Goal: Information Seeking & Learning: Learn about a topic

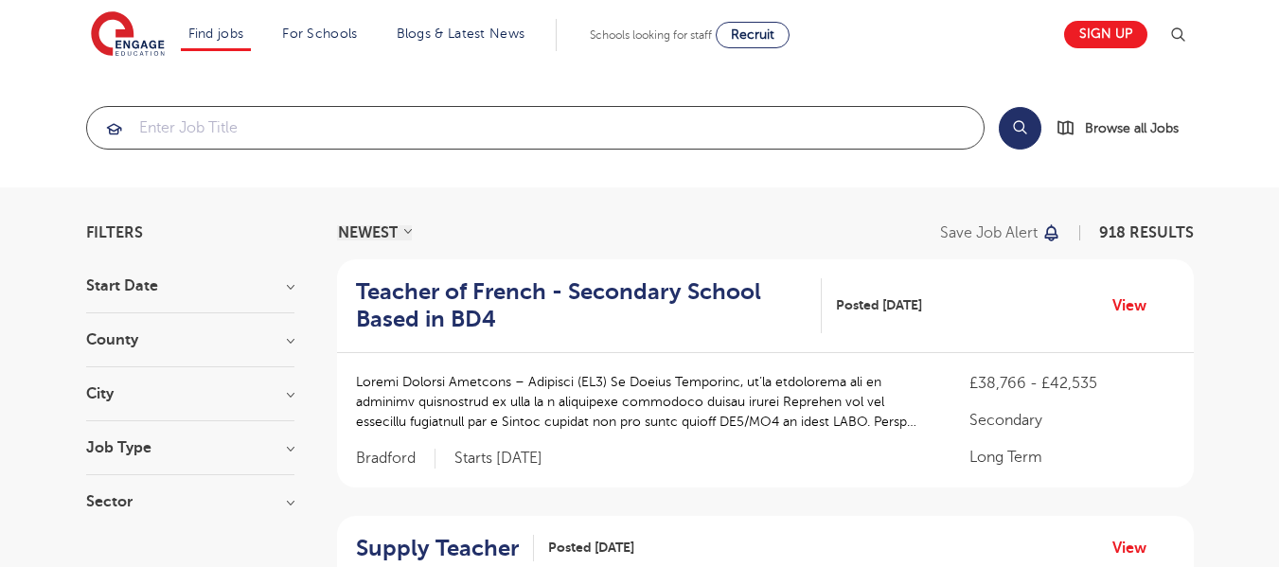
click at [390, 115] on input "search" at bounding box center [535, 128] width 897 height 42
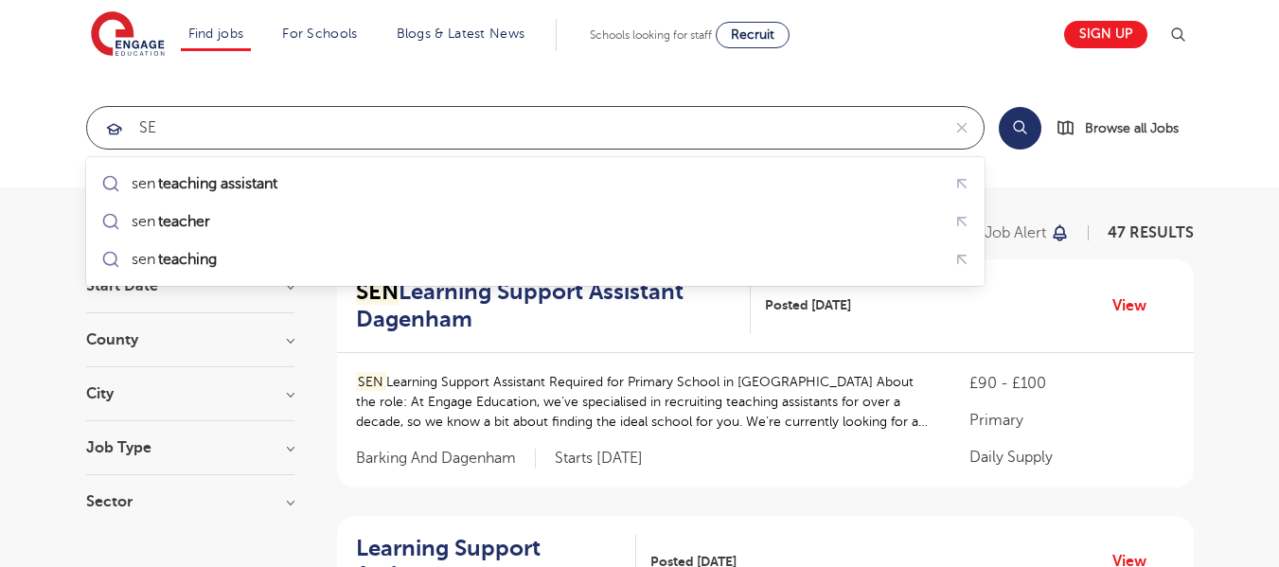
type input "S"
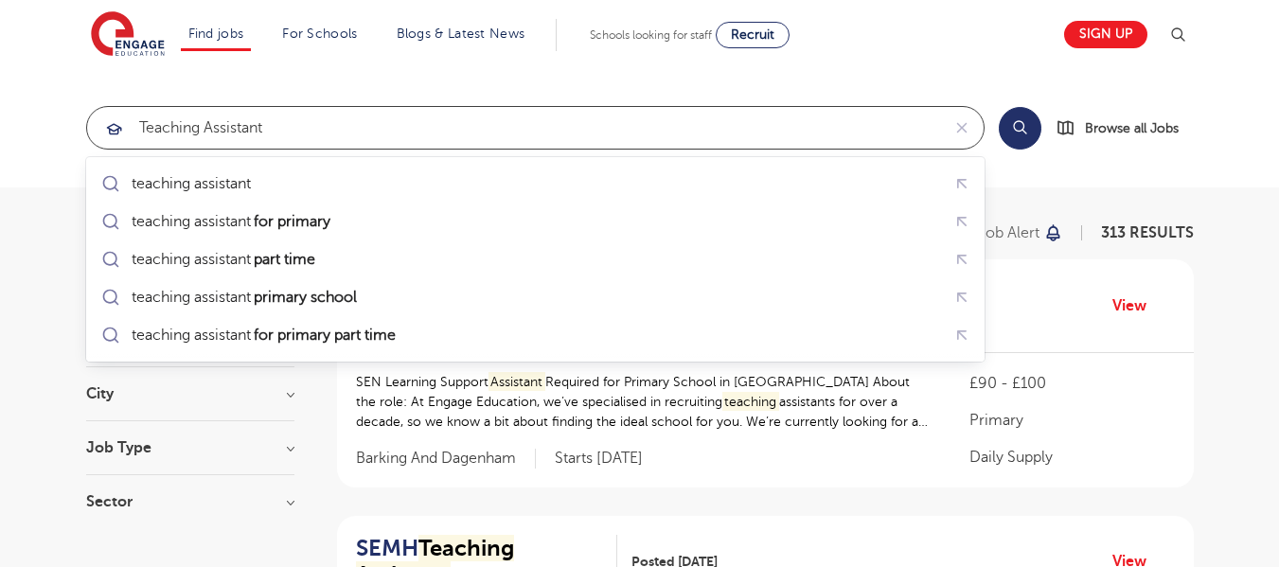
type input "Teaching Assistant"
click button "Submit" at bounding box center [0, 0] width 0 height 0
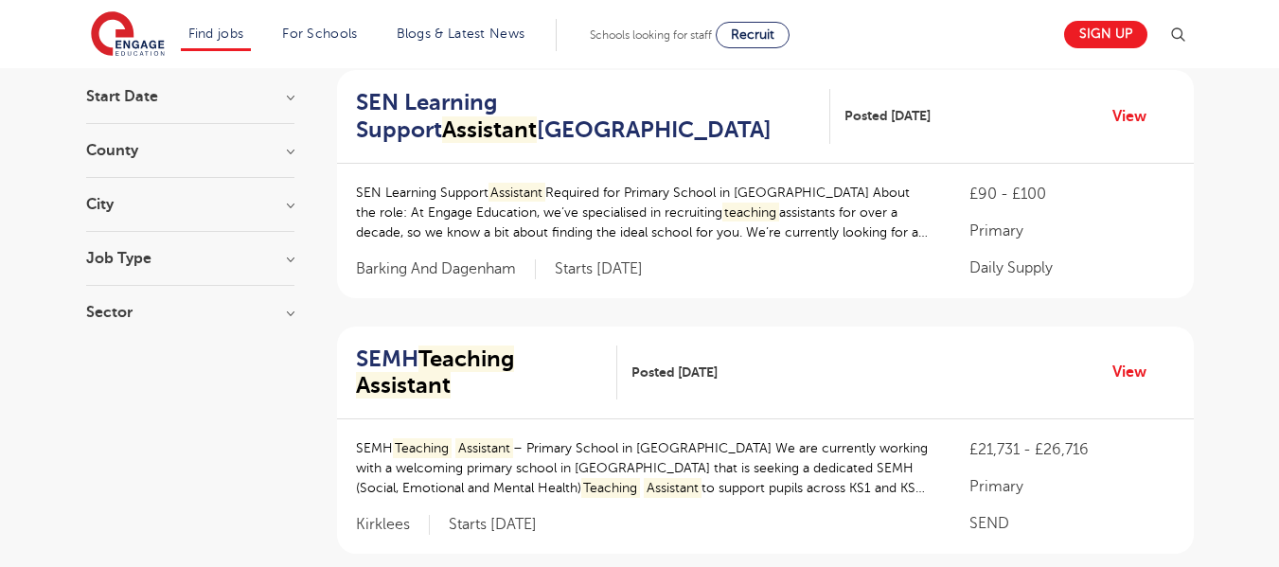
scroll to position [284, 0]
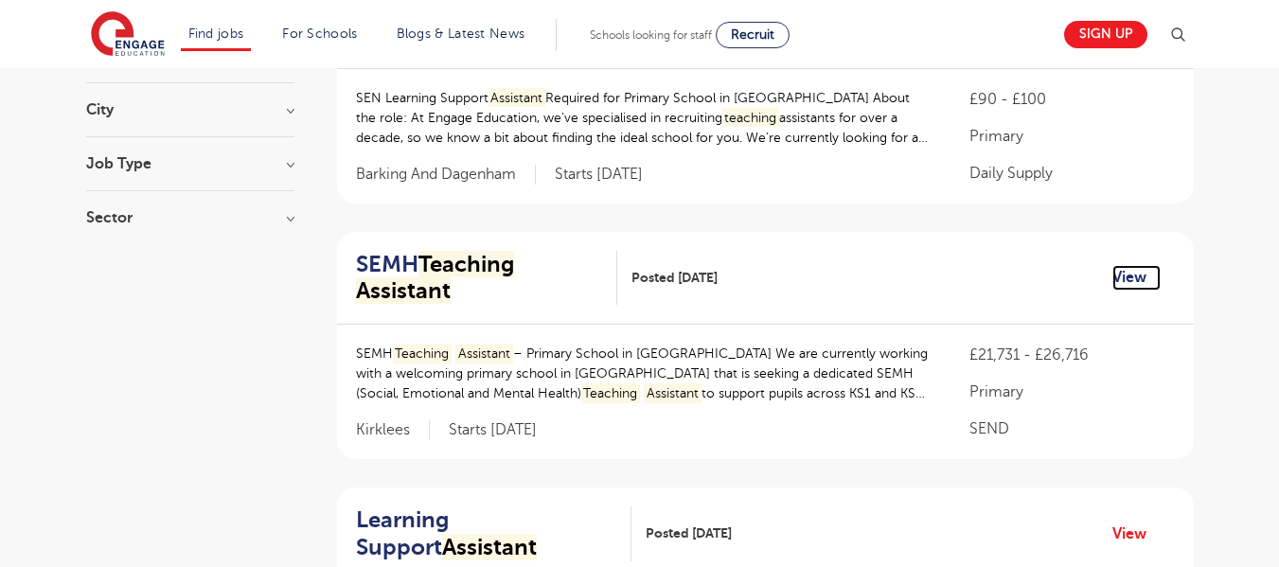
click at [1123, 281] on link "View" at bounding box center [1136, 277] width 48 height 25
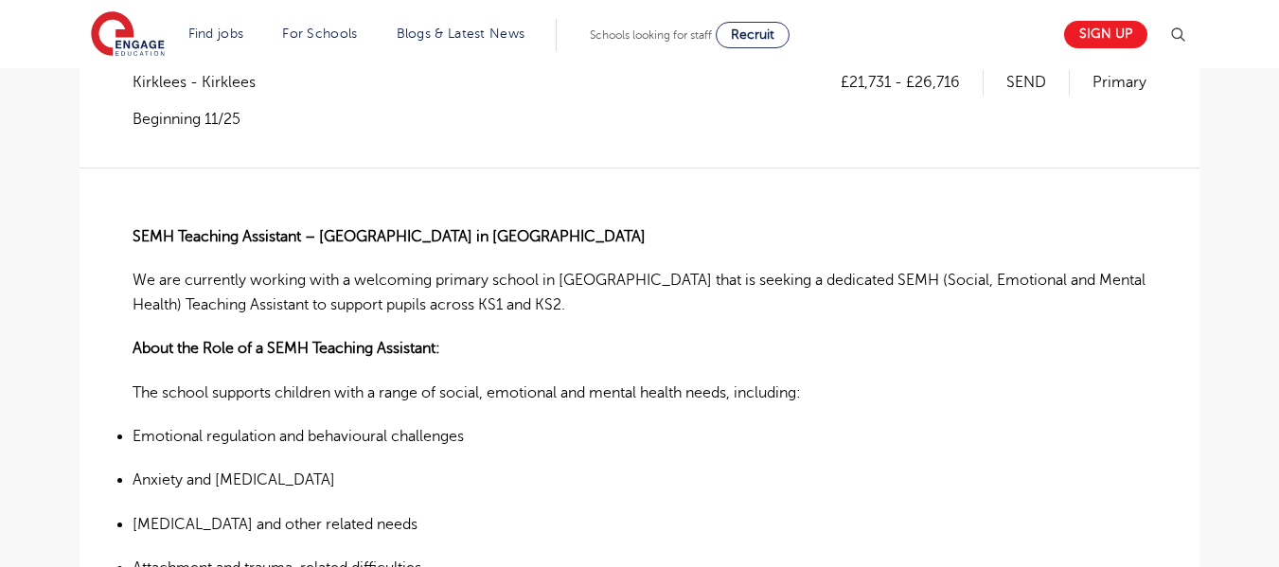
scroll to position [284, 0]
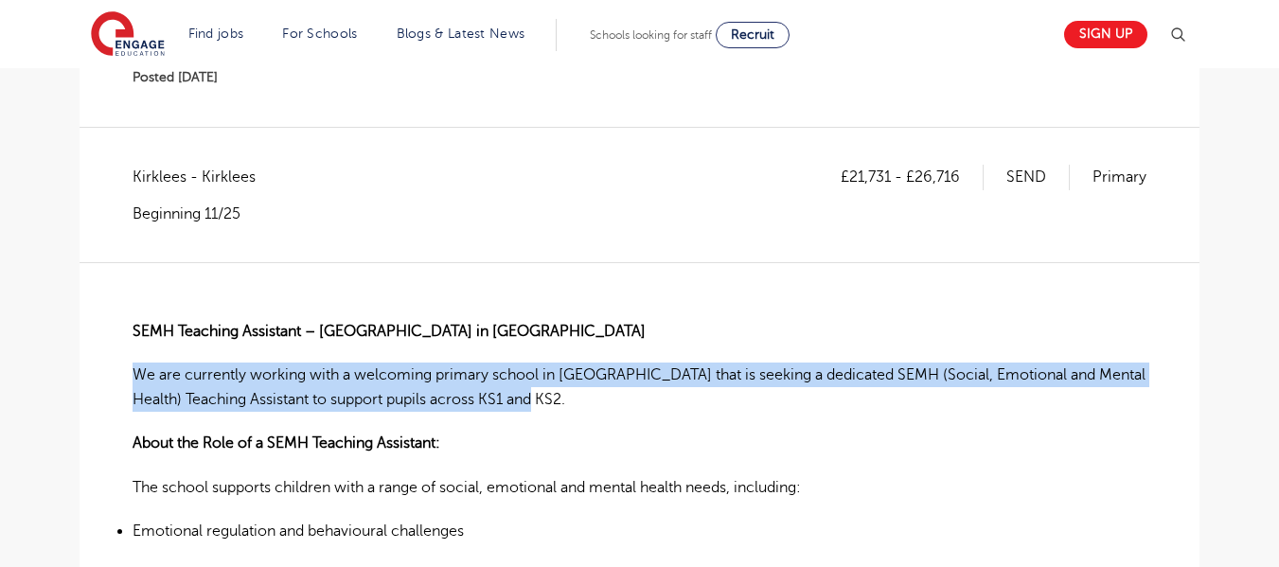
drag, startPoint x: 131, startPoint y: 372, endPoint x: 547, endPoint y: 401, distance: 417.6
copy p "We are currently working with a welcoming primary school in [GEOGRAPHIC_DATA] t…"
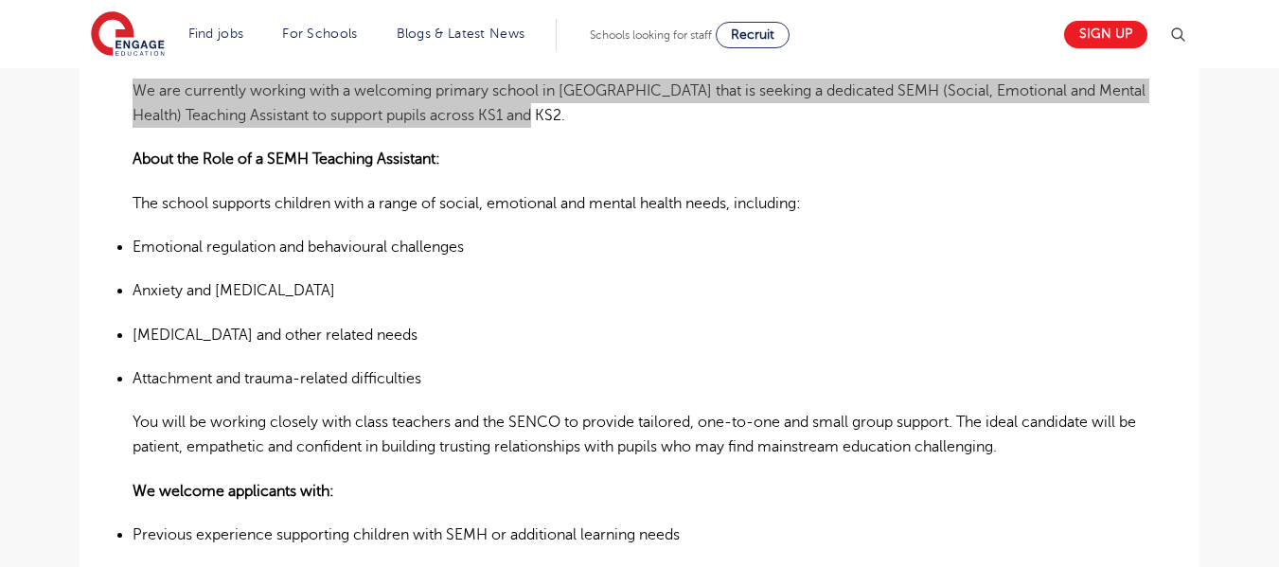
scroll to position [757, 0]
